Goal: Communication & Community: Share content

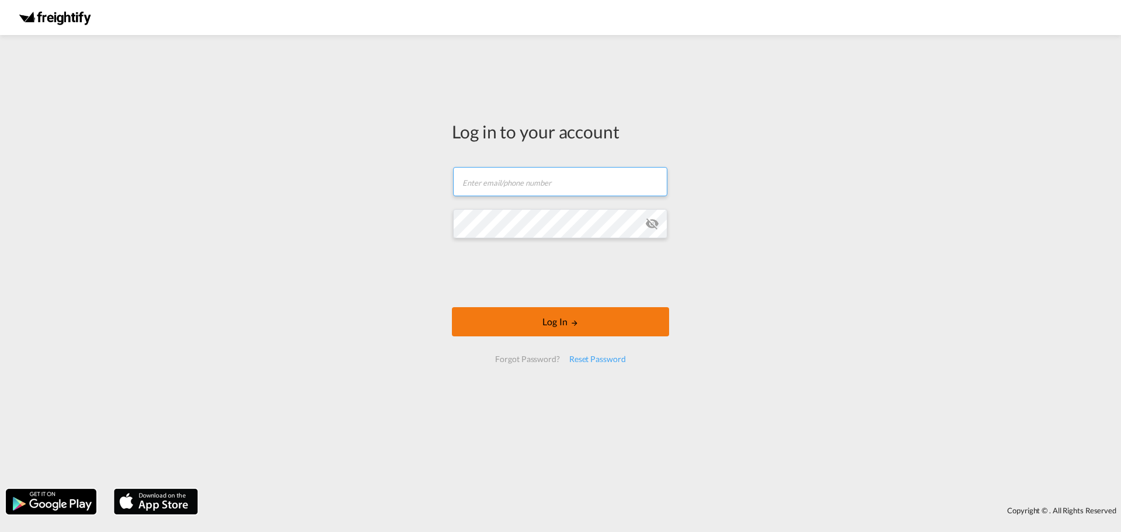
type input "[PERSON_NAME][EMAIL_ADDRESS][DOMAIN_NAME]"
click at [576, 326] on md-icon "LOGIN" at bounding box center [574, 323] width 8 height 8
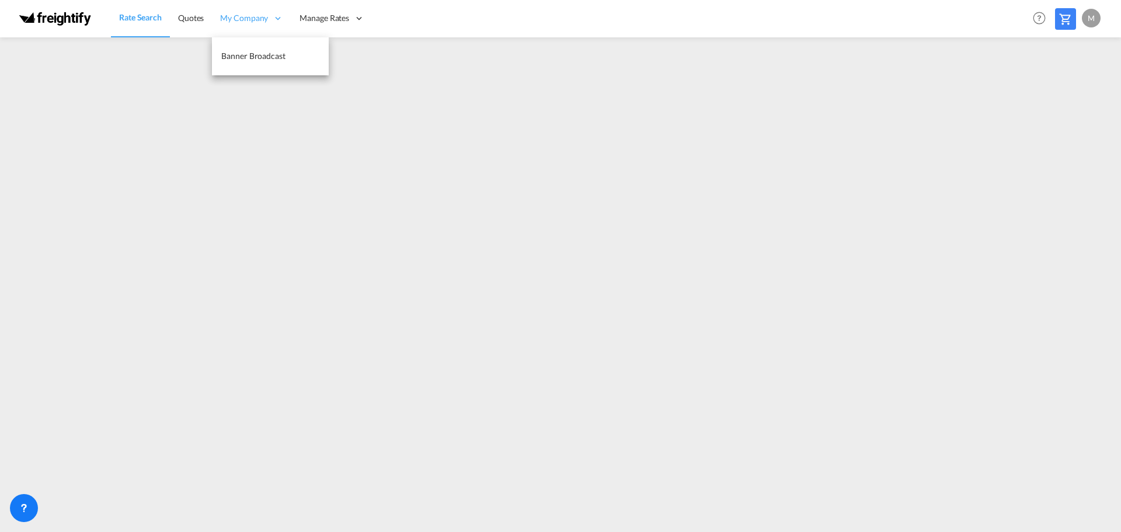
click at [257, 18] on span "My Company" at bounding box center [244, 18] width 48 height 12
click at [256, 48] on link "Banner Broadcast" at bounding box center [270, 56] width 117 height 38
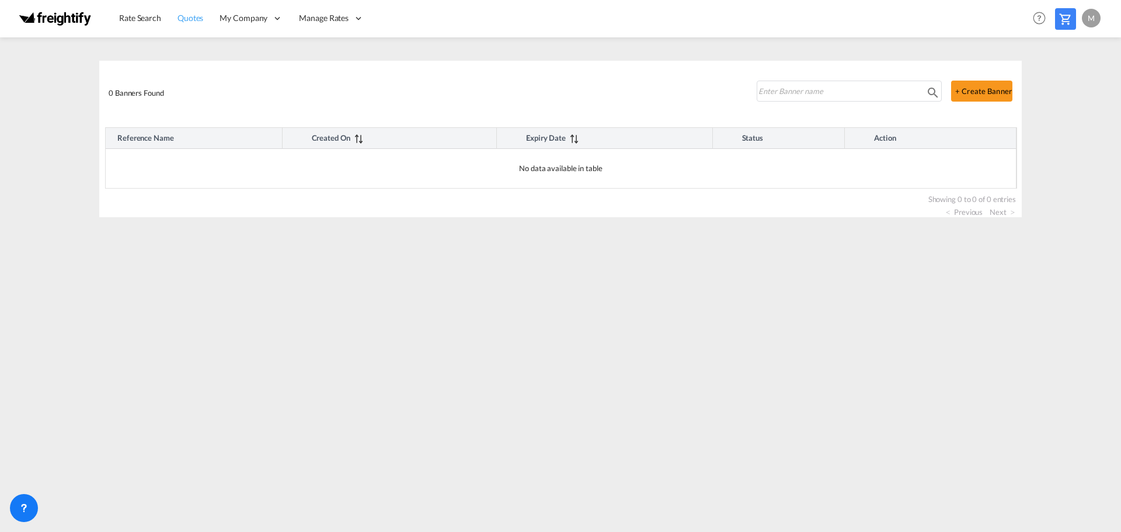
click at [193, 16] on span "Quotes" at bounding box center [190, 18] width 26 height 10
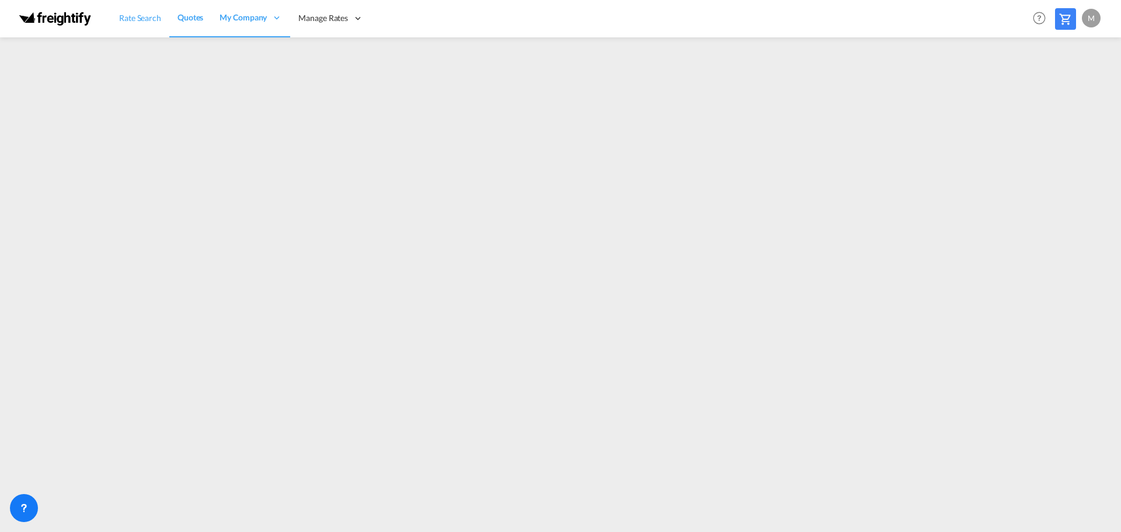
click at [149, 13] on span "Rate Search" at bounding box center [140, 18] width 42 height 10
click at [251, 17] on span "My Company" at bounding box center [244, 18] width 48 height 12
click at [266, 58] on span "Banner Broadcast" at bounding box center [253, 56] width 64 height 10
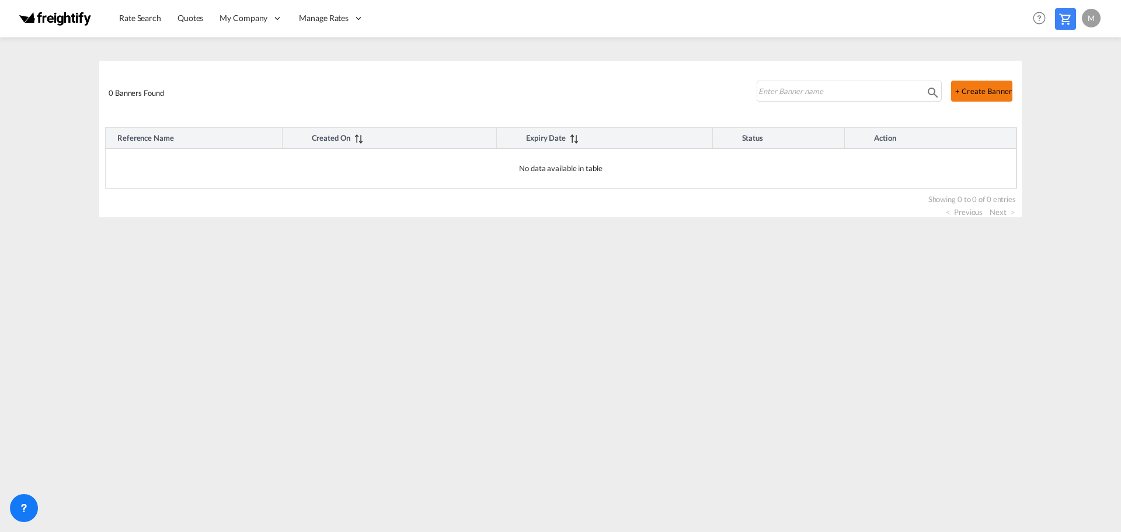
click at [983, 93] on button "+ Create Banner" at bounding box center [981, 91] width 61 height 21
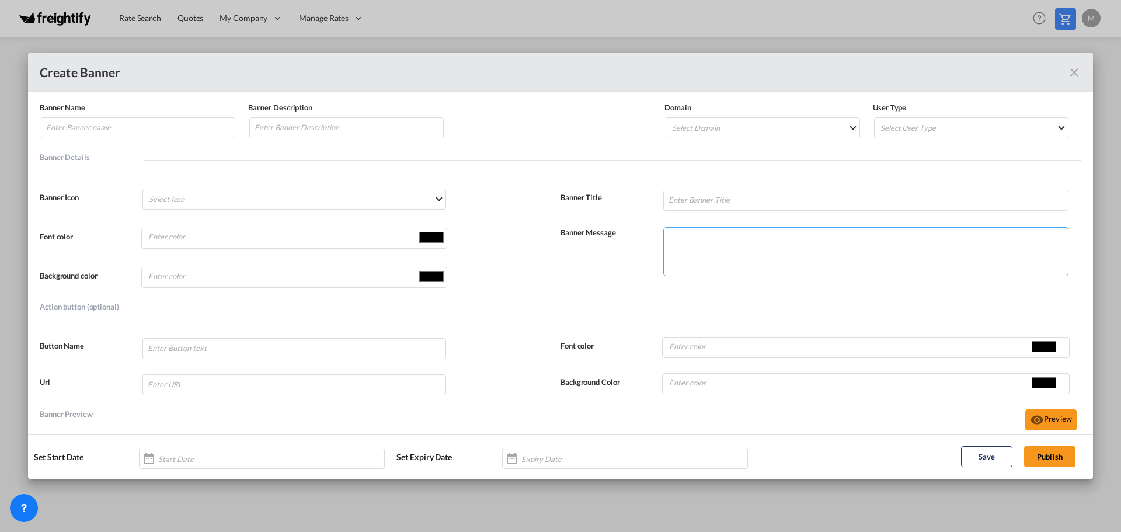
click at [692, 253] on textarea "Banner NameBanner Description ..." at bounding box center [865, 251] width 405 height 49
click at [1072, 71] on md-icon "icon-close fg-AAA8AD" at bounding box center [1074, 72] width 14 height 14
